Goal: Transaction & Acquisition: Book appointment/travel/reservation

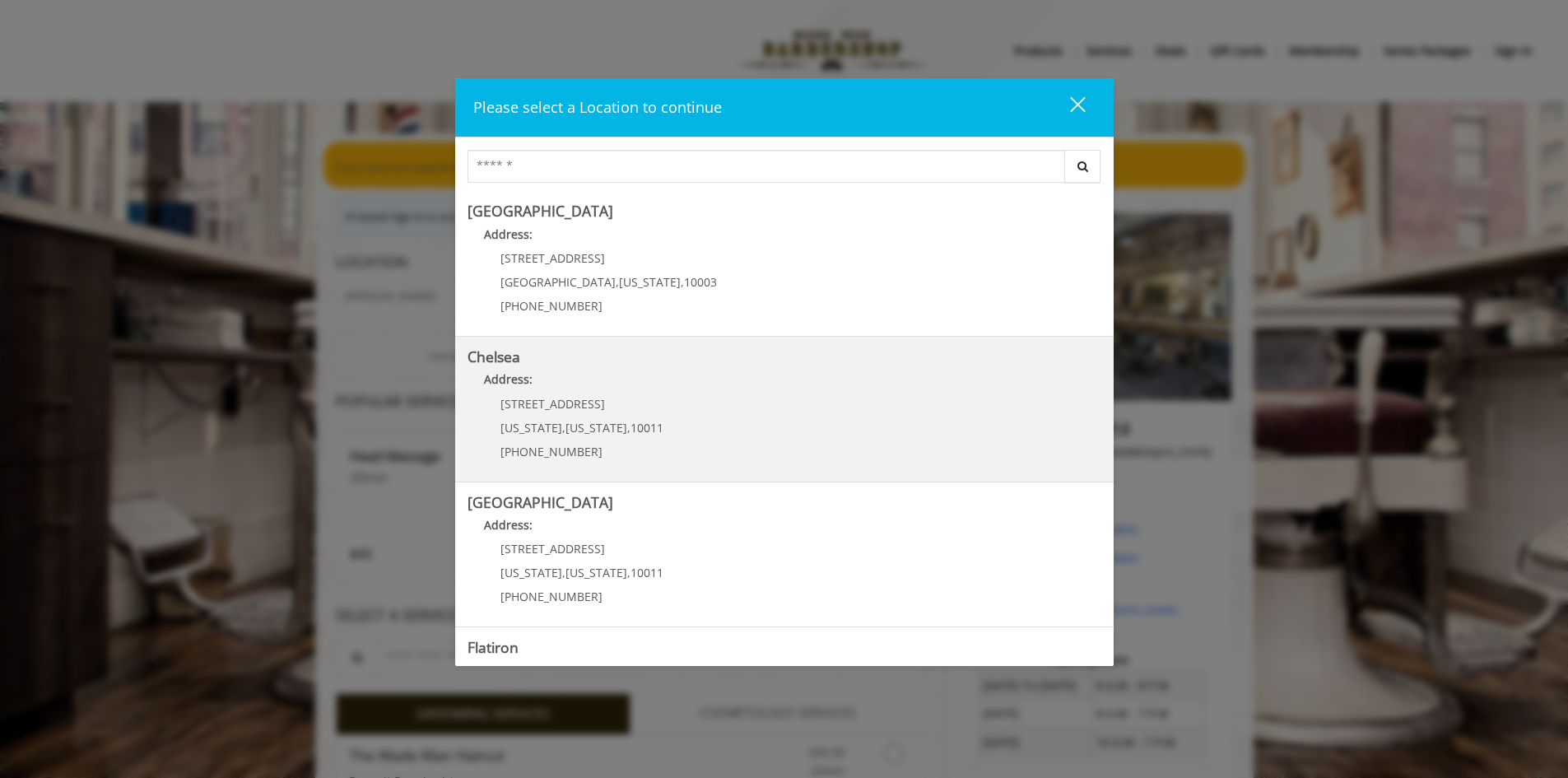
click at [643, 408] on p "169/170 W 23rd St" at bounding box center [582, 403] width 163 height 13
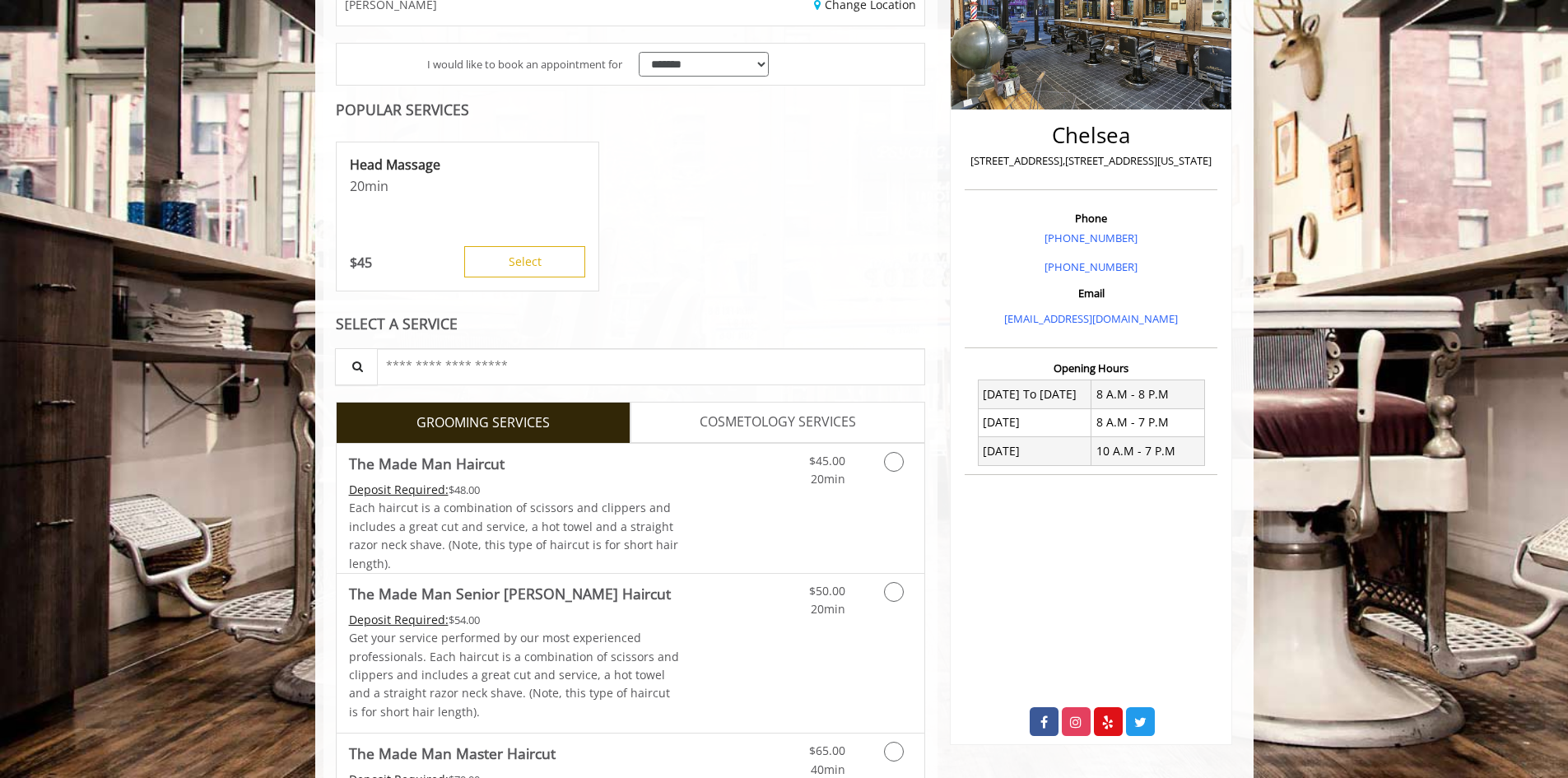
scroll to position [329, 0]
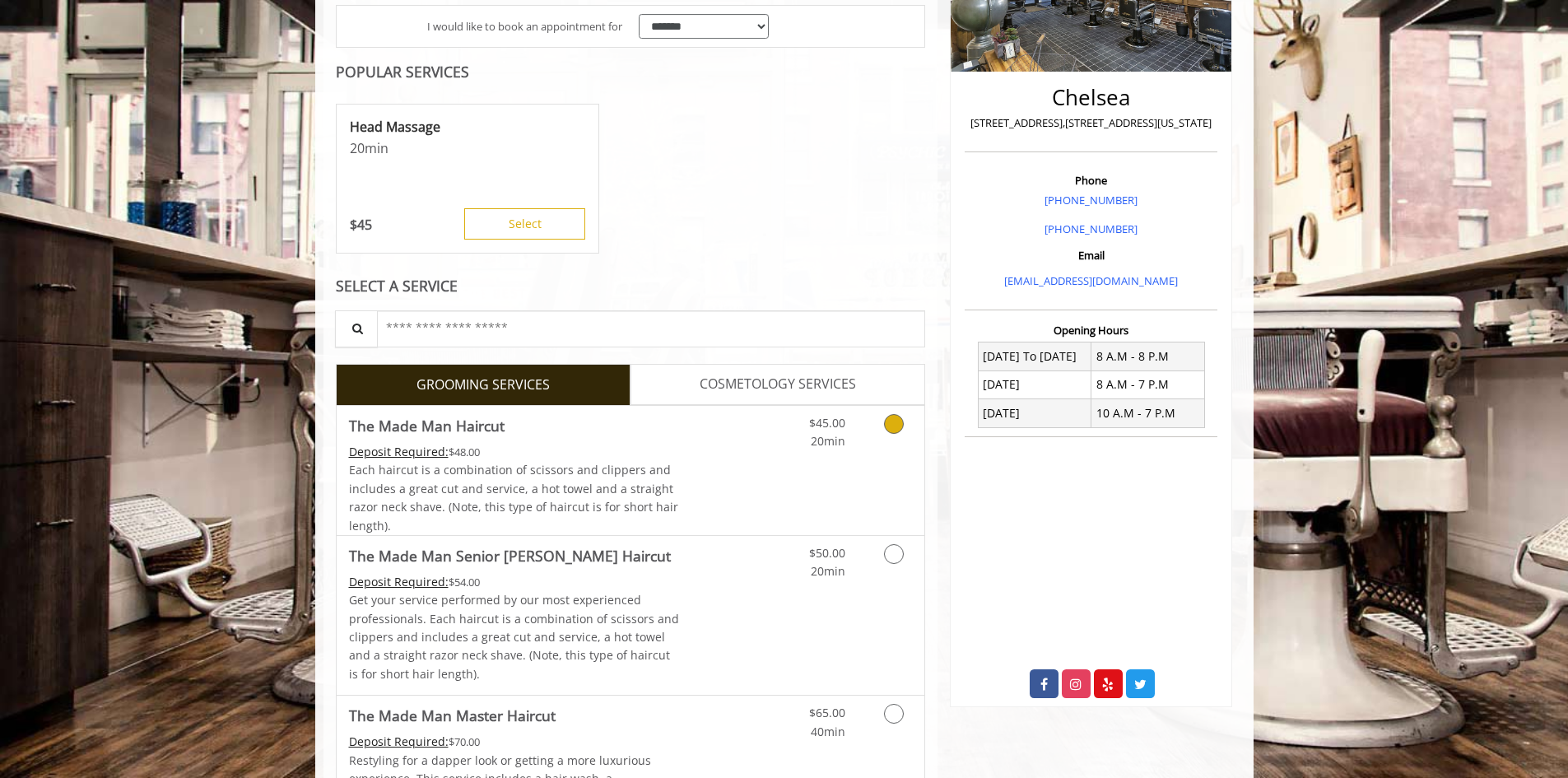
click at [779, 439] on link "$45.00 20min" at bounding box center [811, 429] width 68 height 45
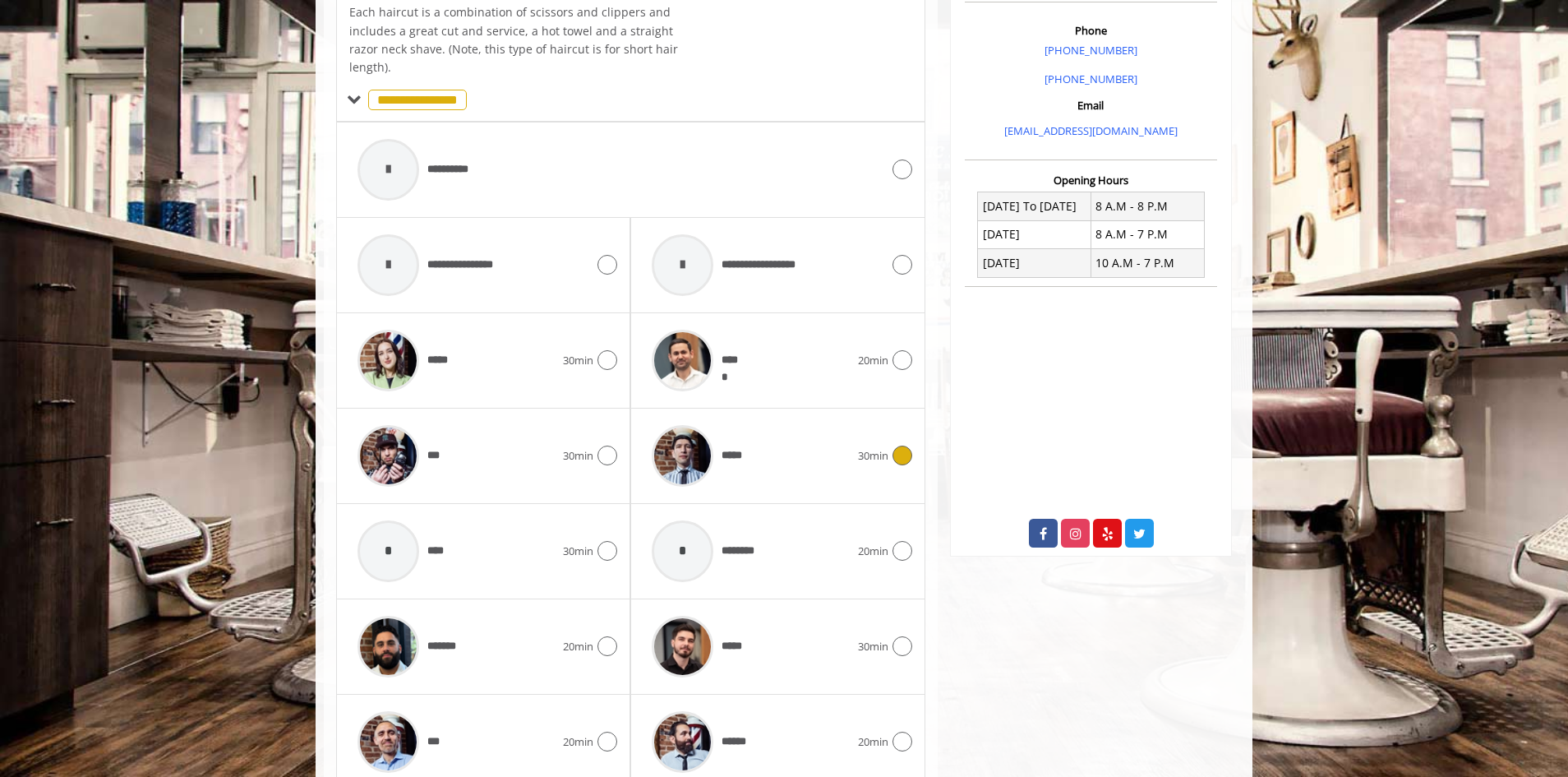
scroll to position [555, 0]
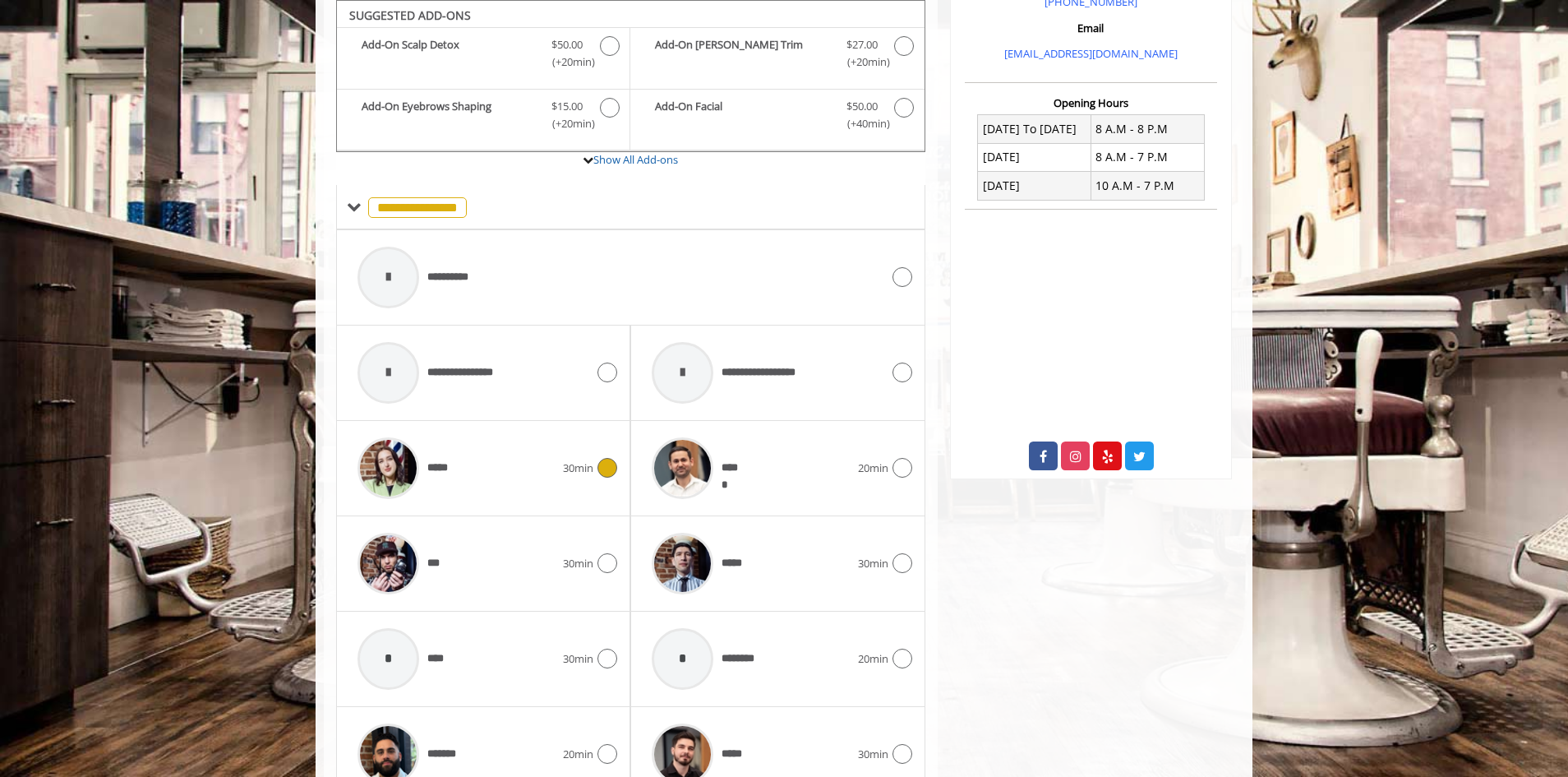
click at [601, 466] on icon at bounding box center [607, 468] width 20 height 20
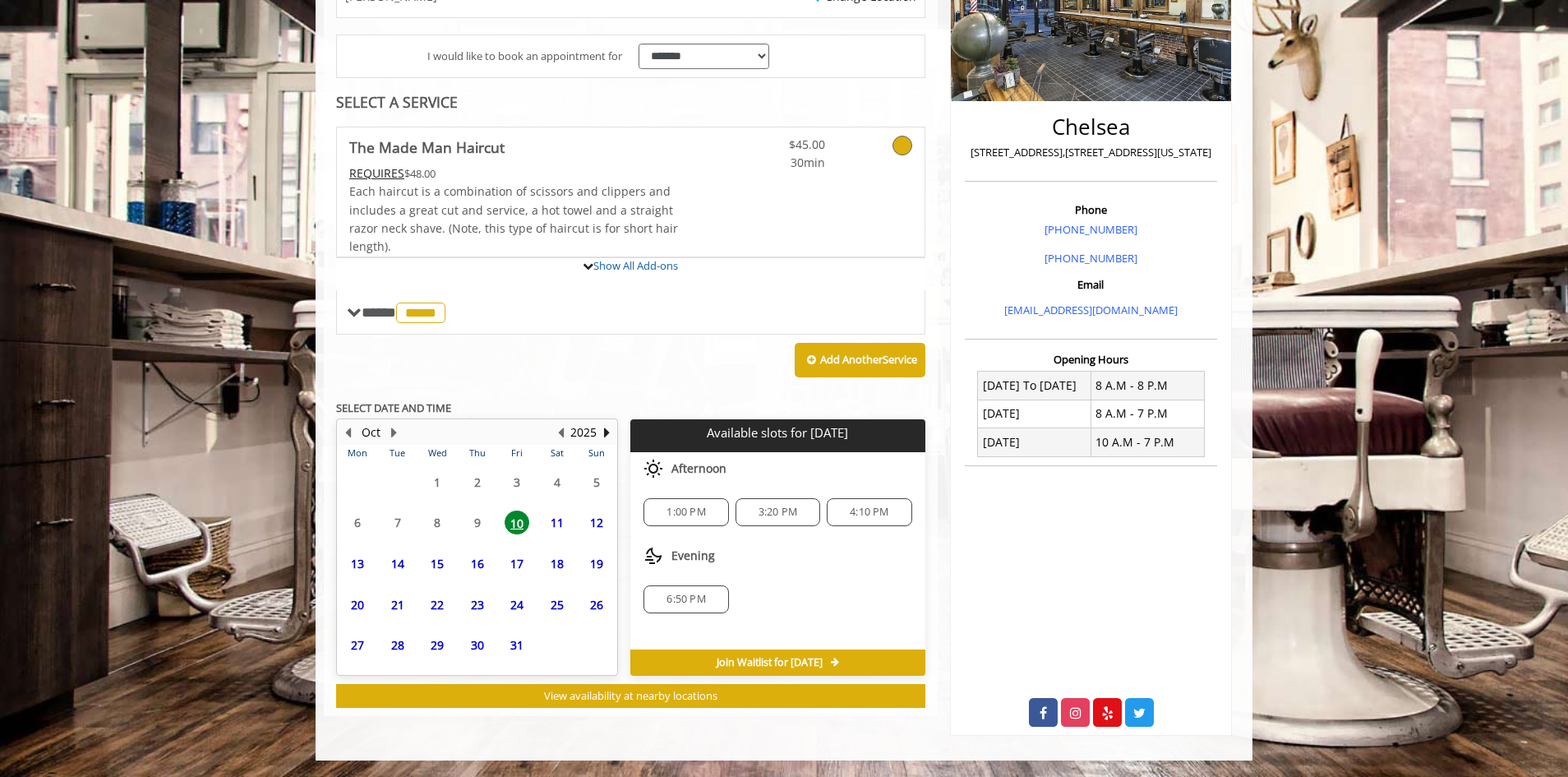
scroll to position [430, 0]
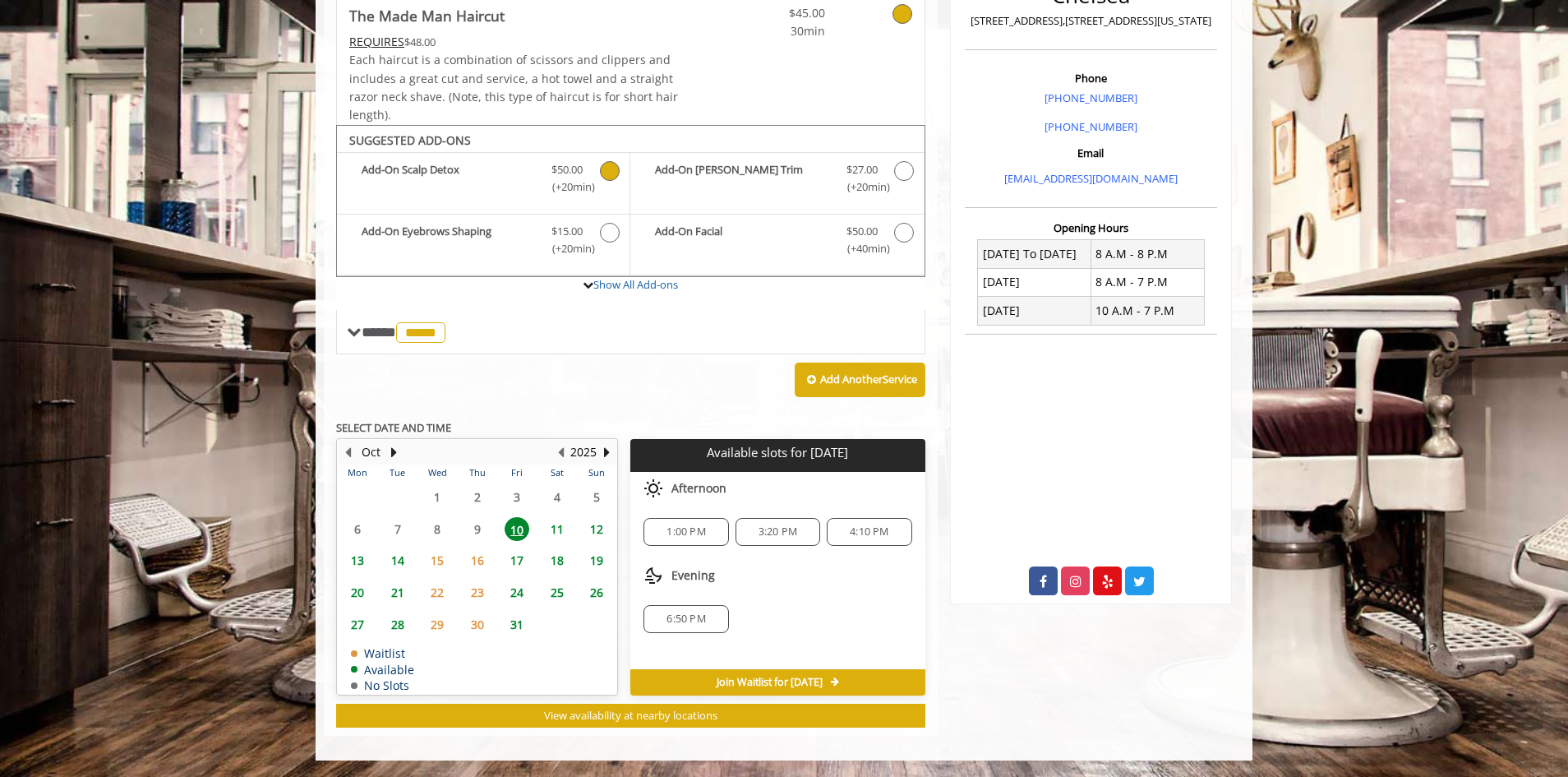
click at [575, 173] on span "$50.00" at bounding box center [567, 170] width 31 height 18
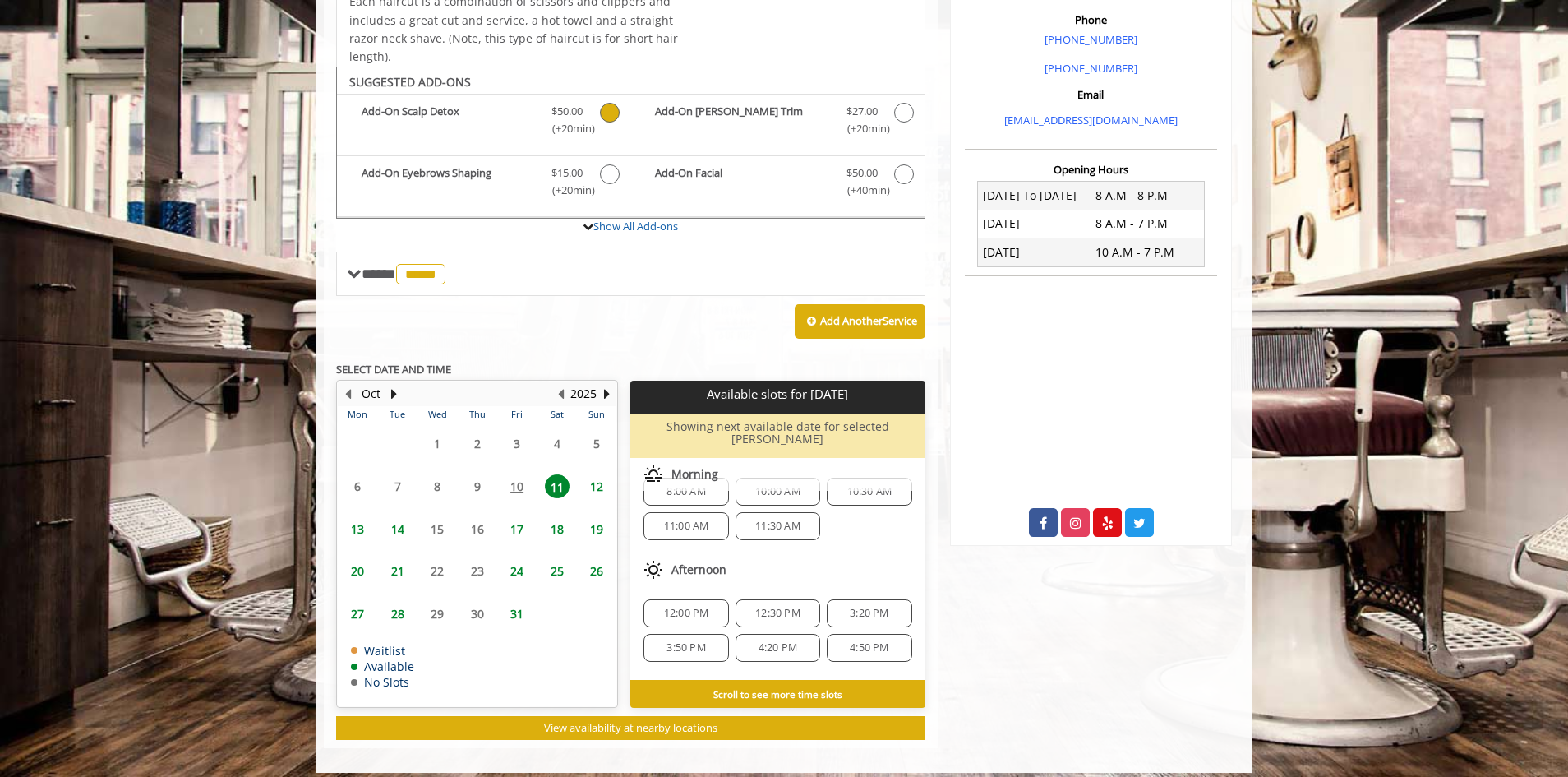
scroll to position [0, 0]
click at [614, 118] on icon "The Made Man Haircut Add-onS" at bounding box center [609, 112] width 20 height 20
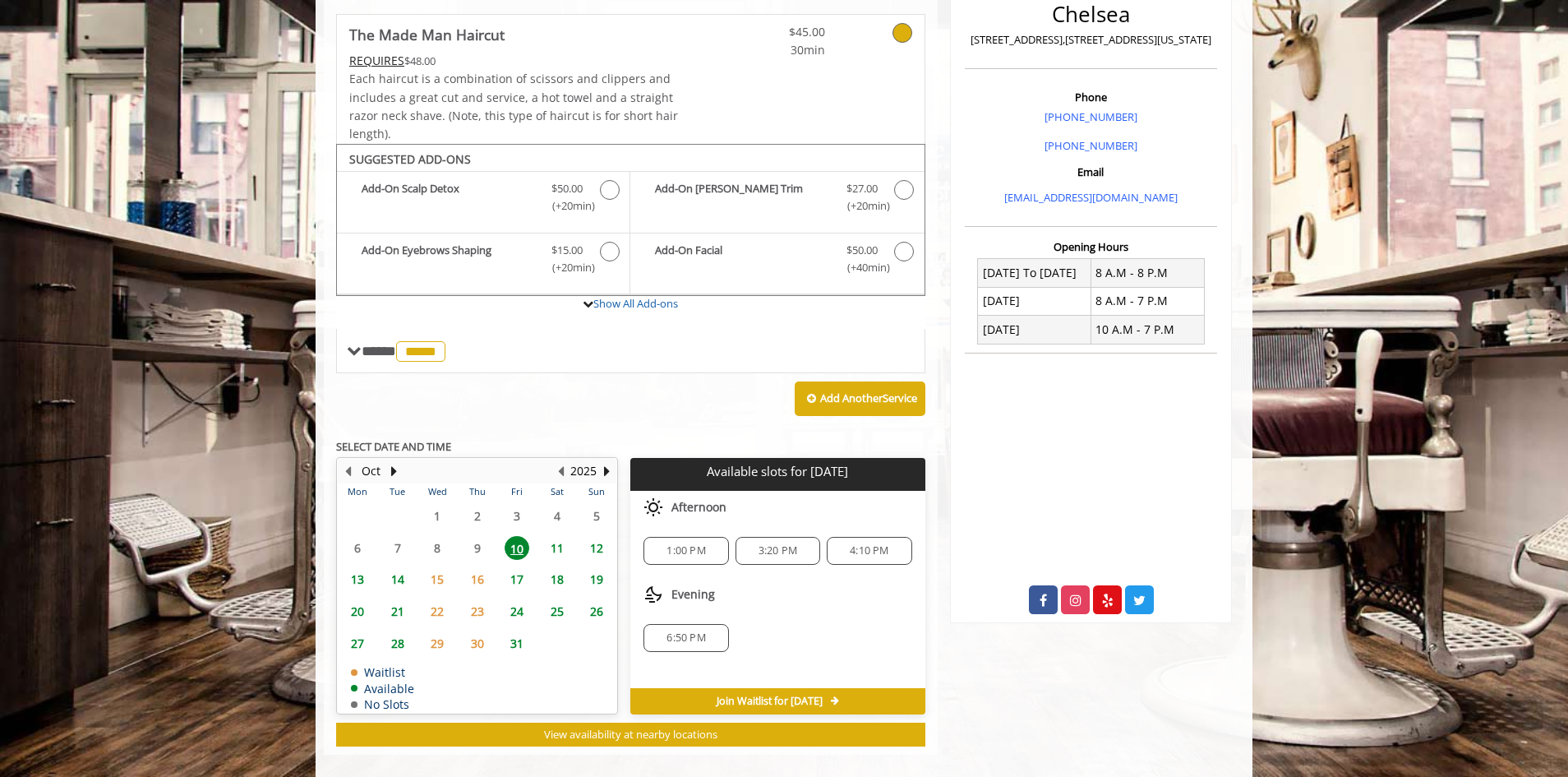
scroll to position [430, 0]
